Goal: Information Seeking & Learning: Learn about a topic

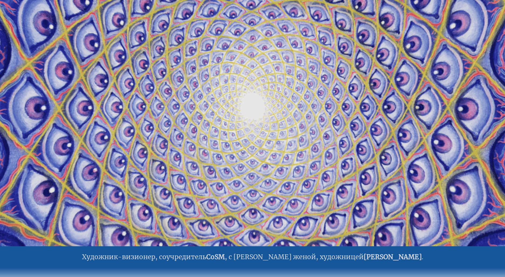
scroll to position [50, 0]
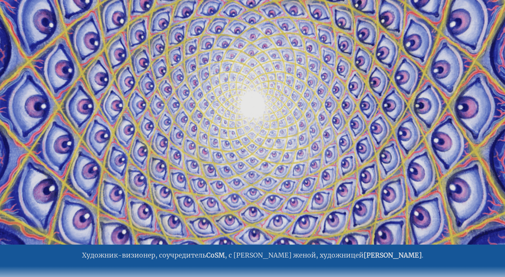
drag, startPoint x: 417, startPoint y: 122, endPoint x: 297, endPoint y: 121, distance: 119.8
click at [308, 121] on video "Your browser does not support the video tag." at bounding box center [253, 105] width 540 height 303
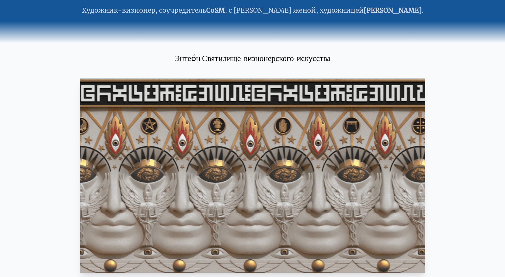
scroll to position [287, 0]
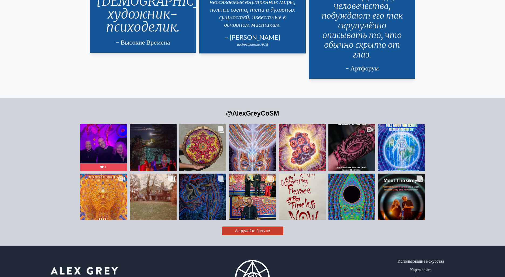
scroll to position [1341, 0]
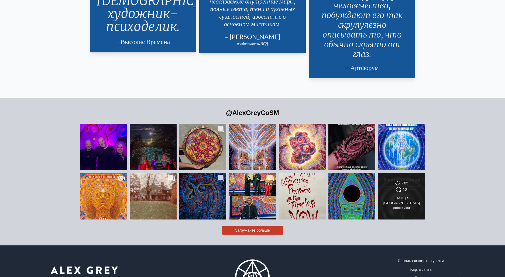
click at [385, 196] on div "19 июня в PORTAL Dome состоялся незабываемый вечер с участием художников-визион…" at bounding box center [402, 203] width 38 height 15
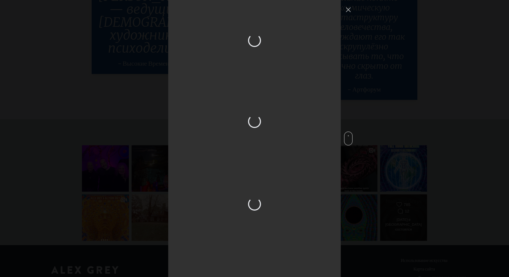
scroll to position [1376, 0]
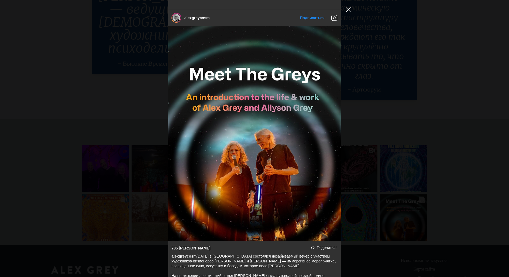
click at [347, 8] on button "Закрыть Всплывающее окно Ленты Instagram" at bounding box center [348, 9] width 9 height 9
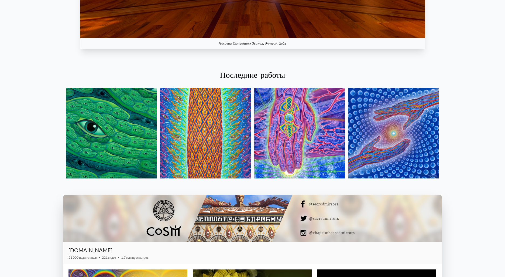
scroll to position [736, 0]
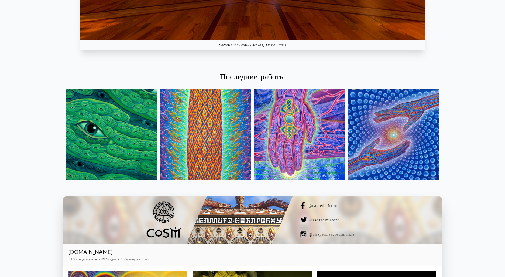
click at [141, 127] on img at bounding box center [111, 134] width 91 height 91
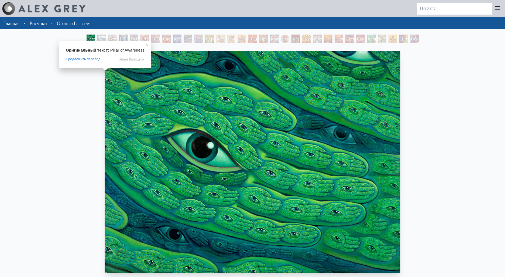
click at [108, 40] on ya-tr-span "Столп осознания" at bounding box center [107, 42] width 19 height 12
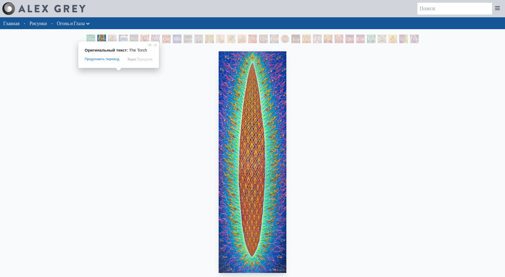
click at [120, 38] on ya-tr-span "Факел" at bounding box center [137, 38] width 34 height 5
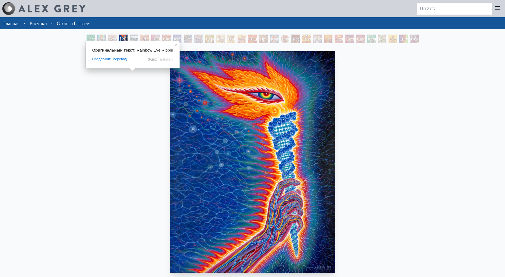
click at [135, 37] on ya-tr-span "Радужная Рябь В Глазах" at bounding box center [153, 48] width 44 height 25
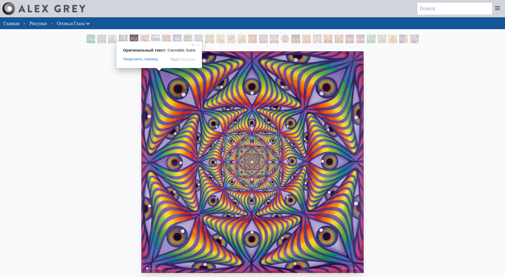
click at [162, 38] on ya-tr-span "Сутра Каннабиса" at bounding box center [169, 38] width 34 height 5
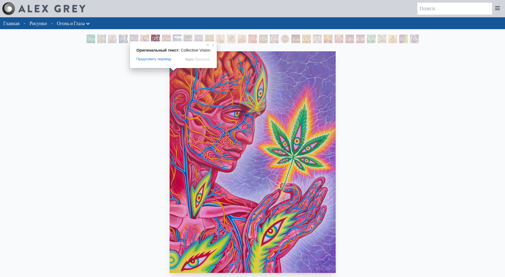
click at [175, 39] on ya-tr-span "Коллективное Видение" at bounding box center [187, 42] width 26 height 12
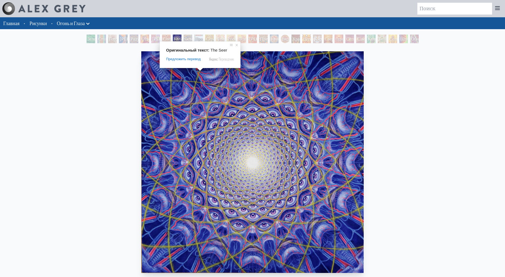
click at [204, 38] on ya-tr-span "Провидец" at bounding box center [205, 38] width 18 height 5
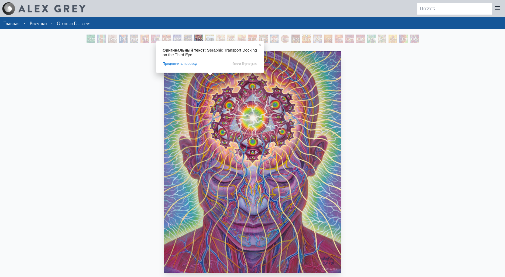
click at [213, 38] on ya-tr-span "Серафический транспорт стыкуется с «Третьим глазом»" at bounding box center [219, 54] width 27 height 37
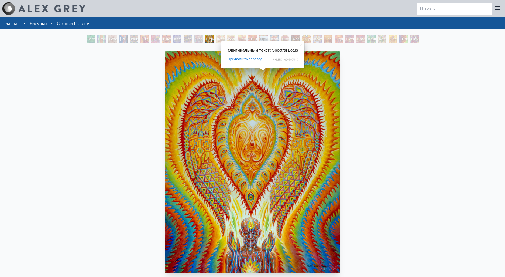
click at [265, 37] on ya-tr-span "Призрачный Лотос" at bounding box center [271, 42] width 23 height 12
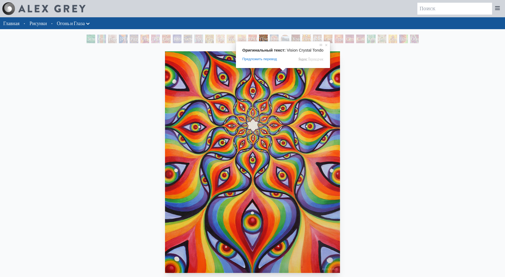
click at [285, 38] on ya-tr-span "Видение Хрустального Тондо" at bounding box center [295, 45] width 26 height 18
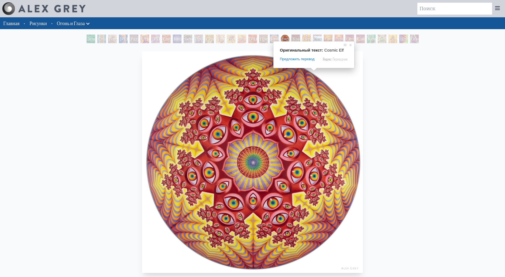
click at [317, 39] on ya-tr-span "Космический Эльф" at bounding box center [326, 42] width 25 height 12
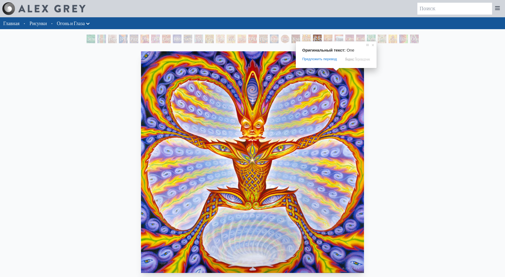
click at [342, 39] on ya-tr-span "Один" at bounding box center [341, 38] width 10 height 5
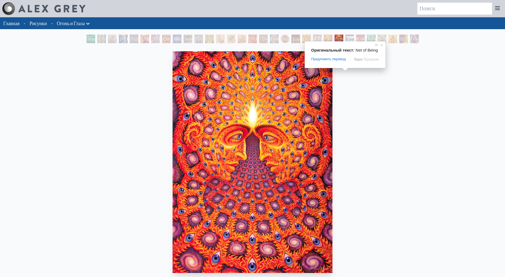
click at [348, 39] on ya-tr-span "Сеть Бытия" at bounding box center [371, 42] width 48 height 12
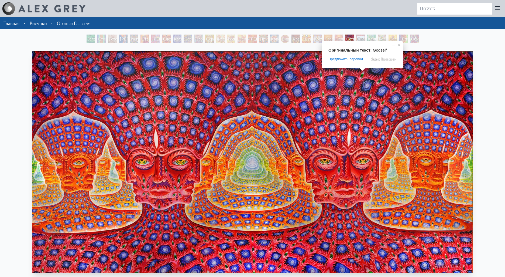
click at [366, 38] on ya-tr-span "Сам Бог" at bounding box center [381, 42] width 48 height 12
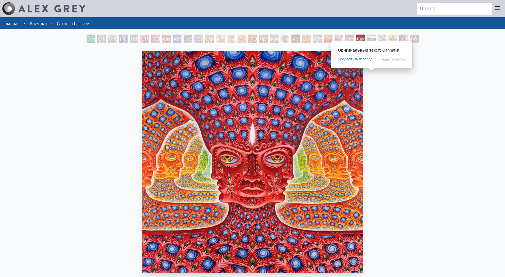
click at [377, 38] on ya-tr-span "Каннафист" at bounding box center [378, 38] width 20 height 5
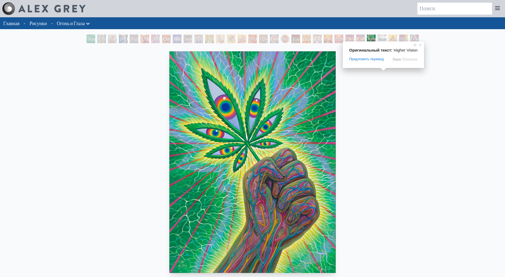
click at [387, 38] on ya-tr-span "Более Высокое Видение" at bounding box center [387, 45] width 16 height 18
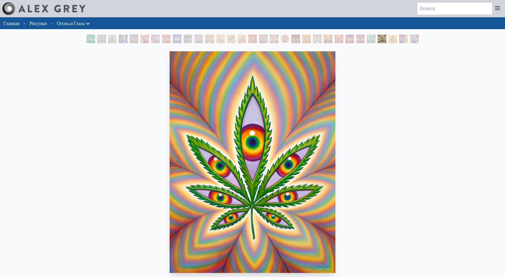
click at [410, 38] on ya-tr-span "Шпонглированный" at bounding box center [418, 38] width 35 height 5
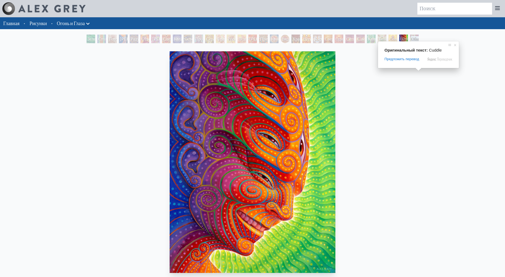
click at [412, 39] on ya-tr-span "Обниматься" at bounding box center [422, 38] width 22 height 5
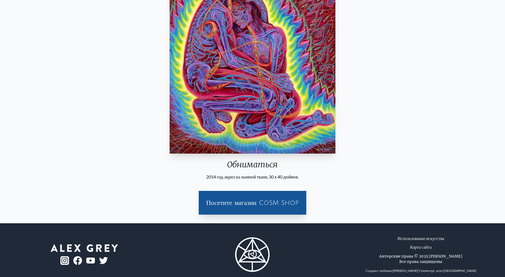
scroll to position [128, 0]
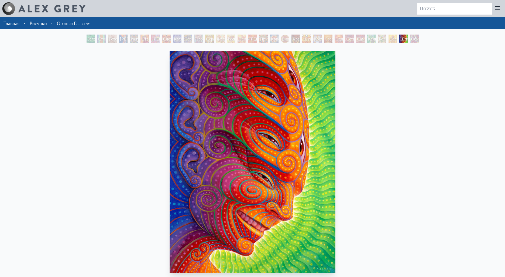
click at [293, 39] on ya-tr-span "Хранитель Бесконечного Видения" at bounding box center [315, 45] width 44 height 18
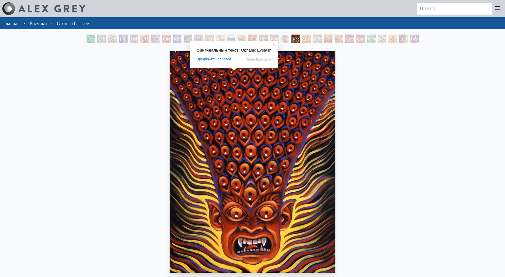
click at [229, 37] on ya-tr-span "Ресницы-сироты" at bounding box center [237, 42] width 18 height 12
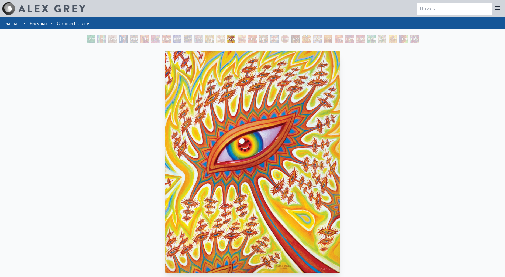
click at [228, 38] on ya-tr-span "Ресницы-сироты" at bounding box center [237, 42] width 18 height 12
click at [209, 39] on ya-tr-span "Серафический транспорт стыкуется с «Третьим глазом»" at bounding box center [219, 54] width 27 height 37
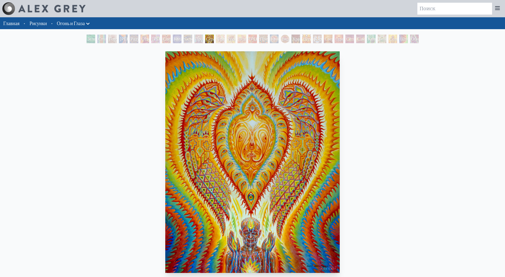
click at [206, 40] on ya-tr-span "Серафический транспорт стыкуется с «Третьим глазом»" at bounding box center [219, 54] width 27 height 37
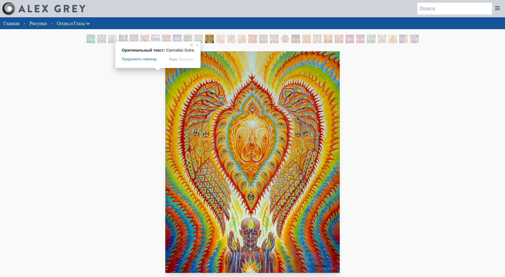
click at [156, 37] on ya-tr-span "Сутра Каннабиса" at bounding box center [169, 38] width 34 height 5
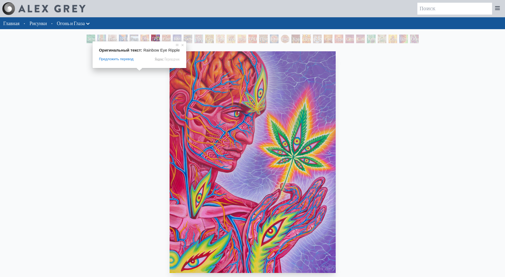
click at [138, 38] on ya-tr-span "Радужная Рябь В Глазах" at bounding box center [153, 48] width 44 height 25
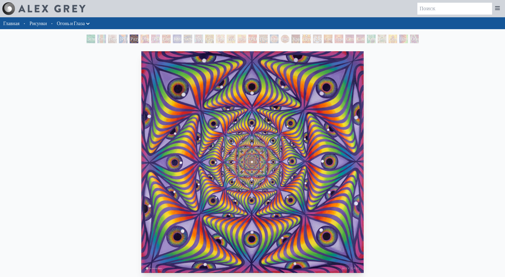
click at [109, 39] on ya-tr-span "Готовьтесь к Великому Повороту" at bounding box center [131, 45] width 44 height 18
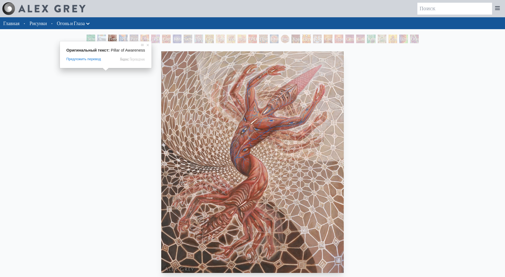
click at [98, 36] on ya-tr-span "Столп осознания" at bounding box center [107, 42] width 19 height 12
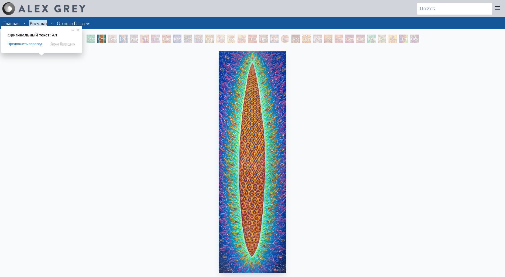
click at [36, 25] on ya-tr-span "Рисунки" at bounding box center [37, 23] width 17 height 6
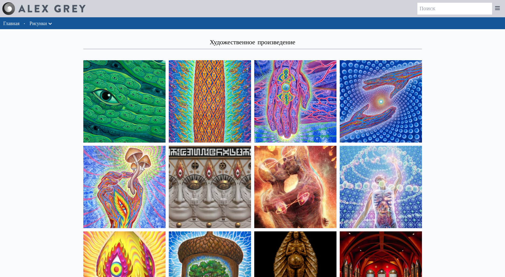
click at [50, 22] on icon at bounding box center [50, 24] width 6 height 6
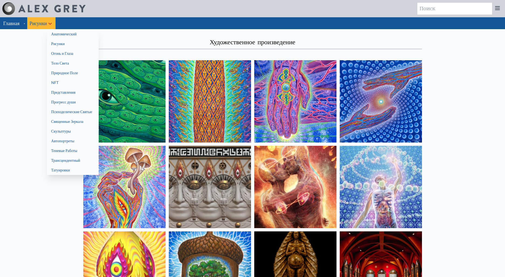
drag, startPoint x: 442, startPoint y: 49, endPoint x: 436, endPoint y: 47, distance: 6.3
click at [442, 49] on div at bounding box center [252, 138] width 505 height 277
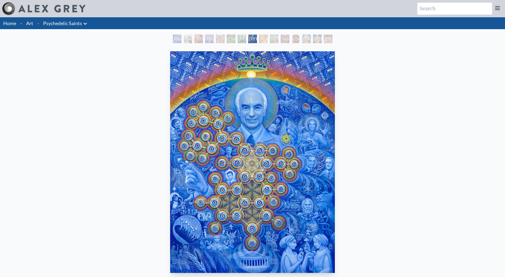
click at [301, 118] on img "8 / 15" at bounding box center [252, 161] width 165 height 221
